Goal: Task Accomplishment & Management: Complete application form

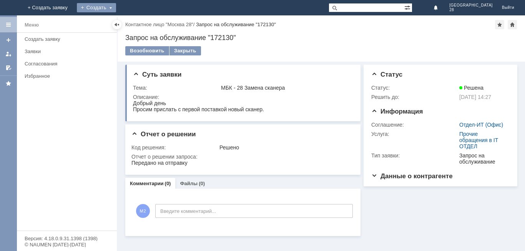
click at [116, 3] on div "Создать" at bounding box center [96, 7] width 39 height 9
click at [78, 8] on link "+ Создать заявку" at bounding box center [53, 7] width 49 height 15
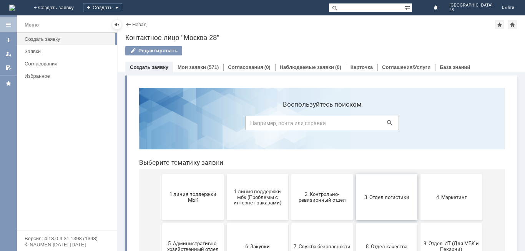
click at [373, 200] on span "3. Отдел логистики" at bounding box center [386, 197] width 57 height 6
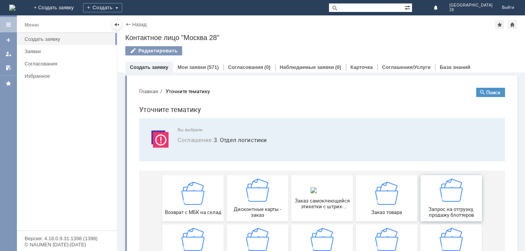
click at [457, 201] on img at bounding box center [451, 189] width 23 height 23
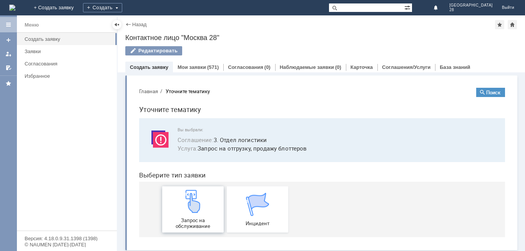
click at [196, 213] on div "Запрос на обслуживание" at bounding box center [193, 209] width 57 height 39
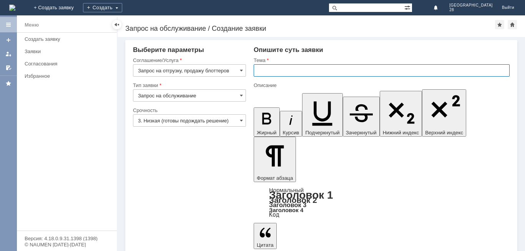
click at [265, 72] on input "text" at bounding box center [382, 70] width 256 height 12
paste input "Запрос на отгрузку, продажу блоттеров"
type input "Запрос на отгрузку, продажу блоттеров"
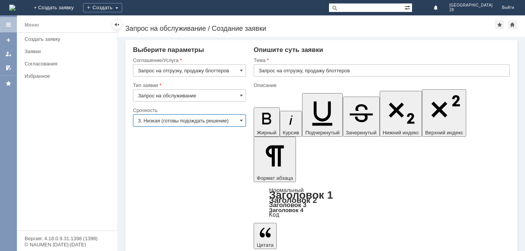
click at [239, 116] on input "3. Низкая (готовы подождать решение)" at bounding box center [189, 120] width 113 height 12
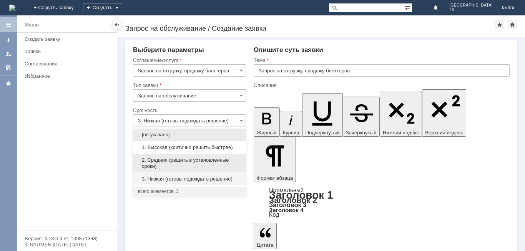
click at [178, 154] on div "2. Средняя (решить в установленные сроки)" at bounding box center [189, 163] width 112 height 18
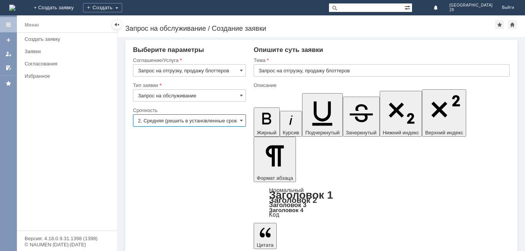
type input "2. Средняя (решить в установленные сроки)"
